Goal: Find specific page/section: Find specific page/section

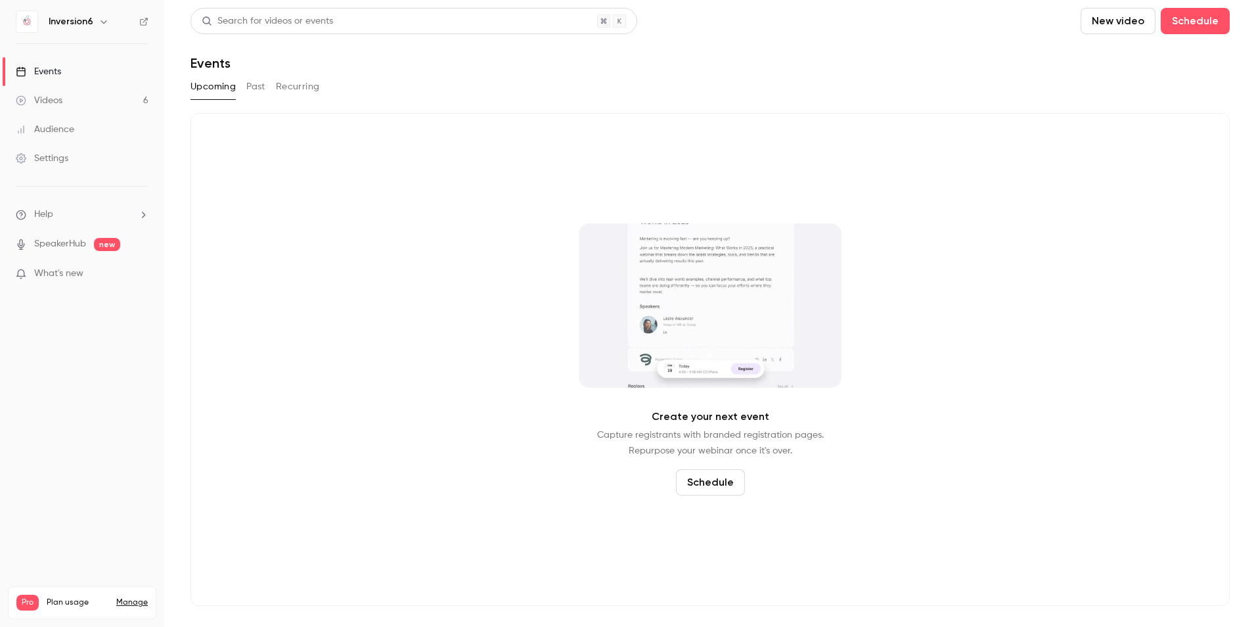
click at [77, 134] on link "Audience" at bounding box center [82, 129] width 164 height 29
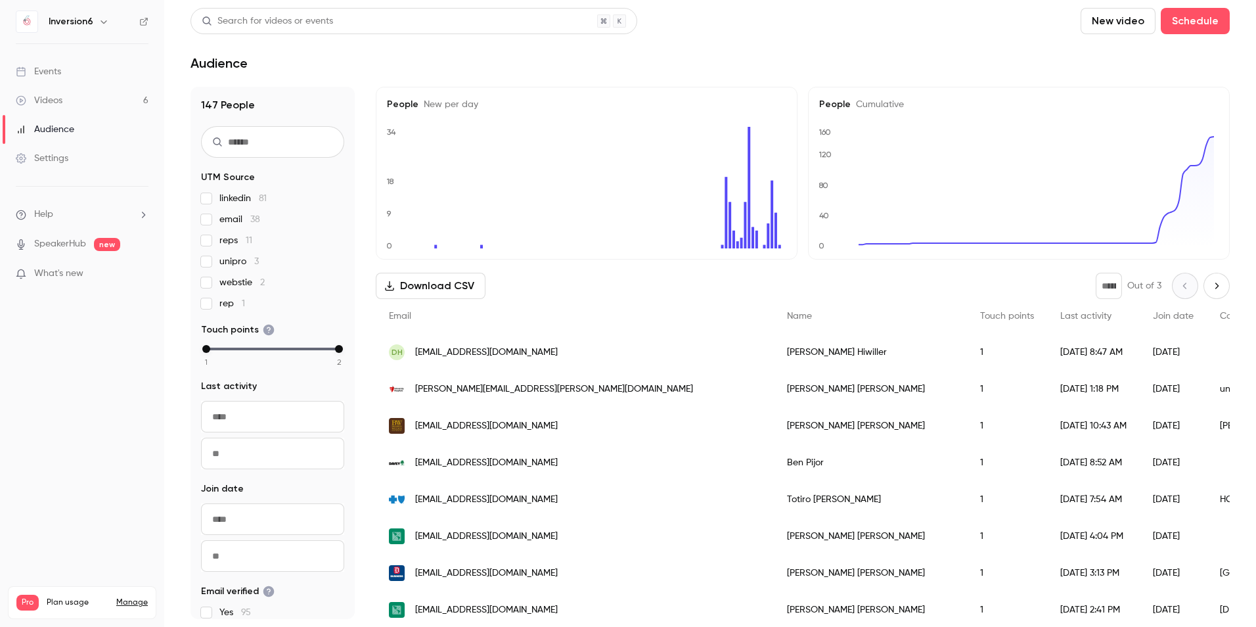
click at [61, 76] on div "Events" at bounding box center [38, 71] width 45 height 13
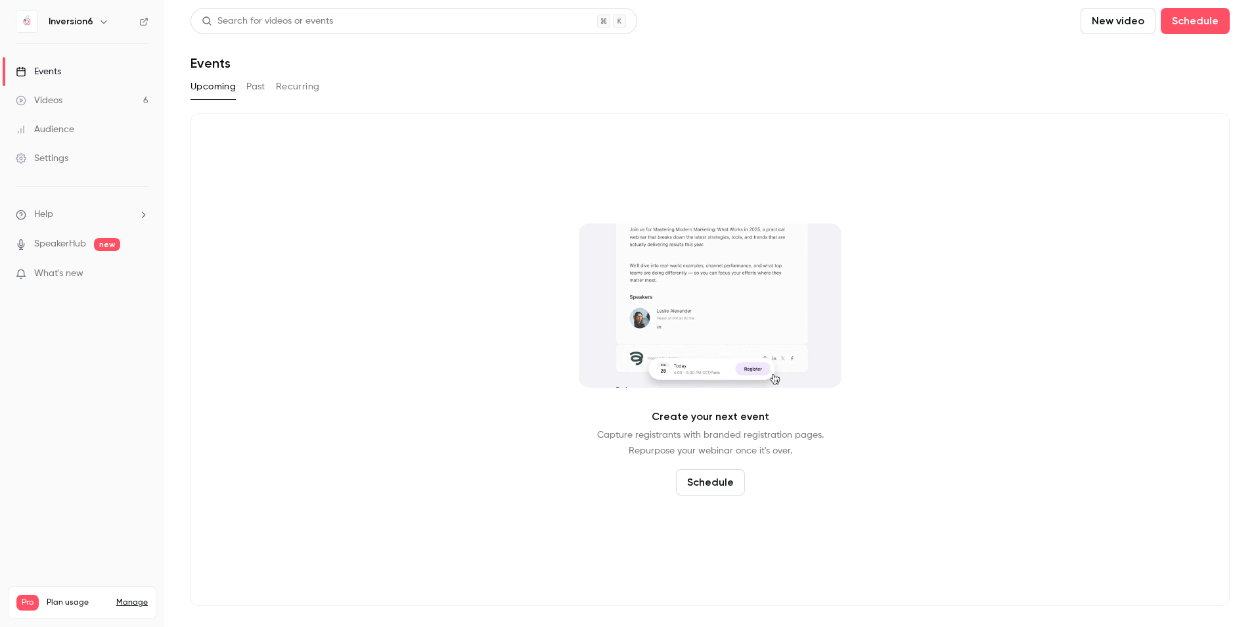
click at [258, 88] on button "Past" at bounding box center [255, 86] width 19 height 21
